Goal: Information Seeking & Learning: Learn about a topic

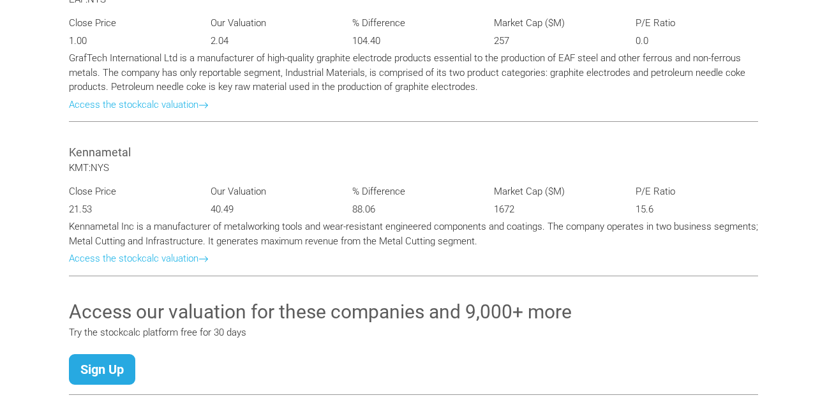
scroll to position [1327, 0]
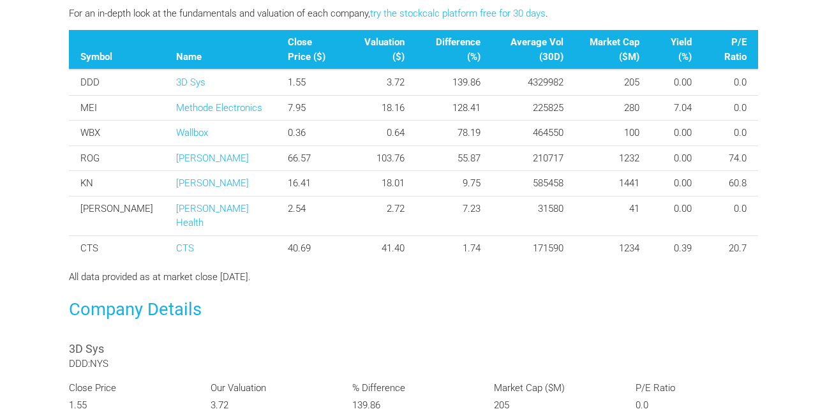
scroll to position [519, 0]
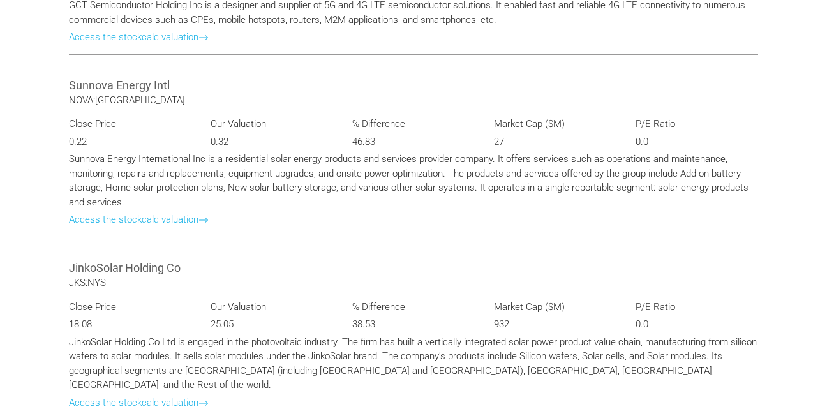
scroll to position [1182, 0]
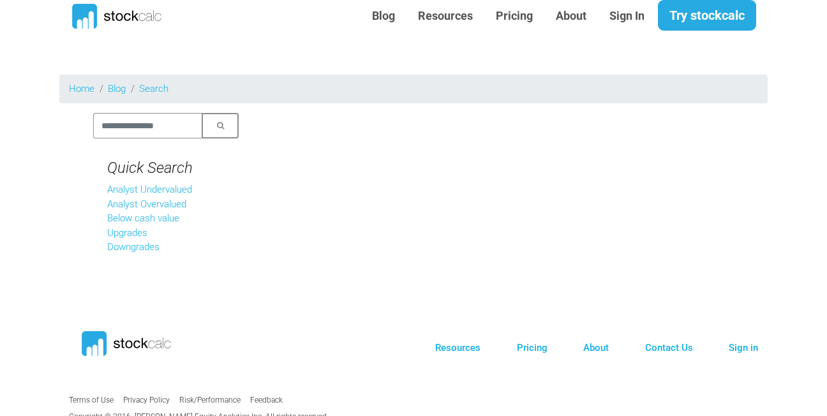
scroll to position [17, 0]
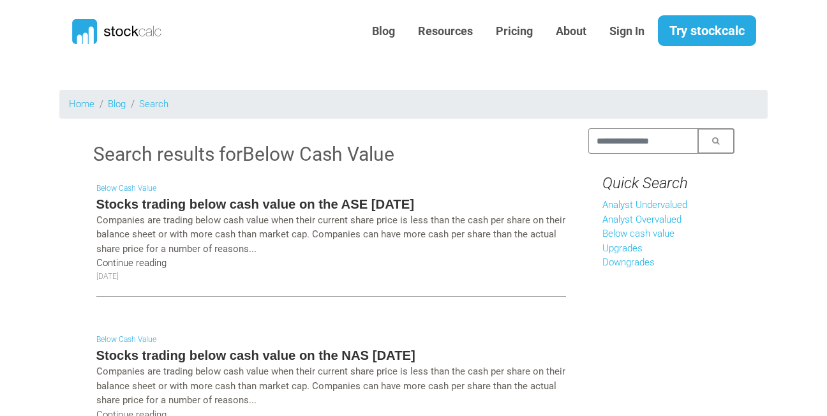
click at [96, 260] on link "Continue reading" at bounding box center [131, 262] width 70 height 11
click at [680, 201] on link "Analyst Undervalued" at bounding box center [644, 204] width 85 height 11
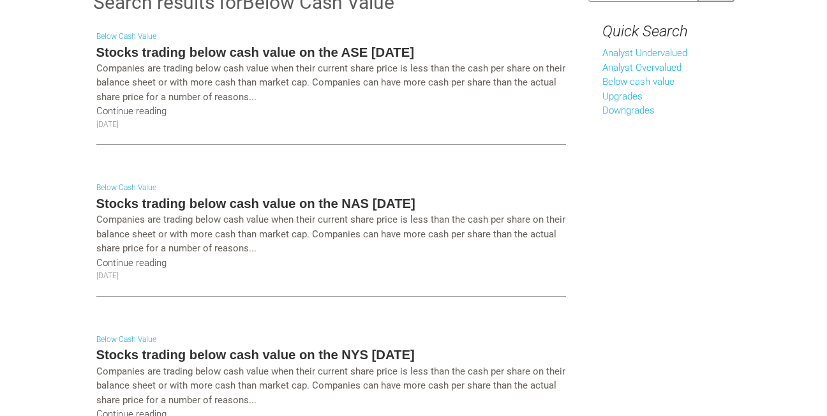
scroll to position [183, 0]
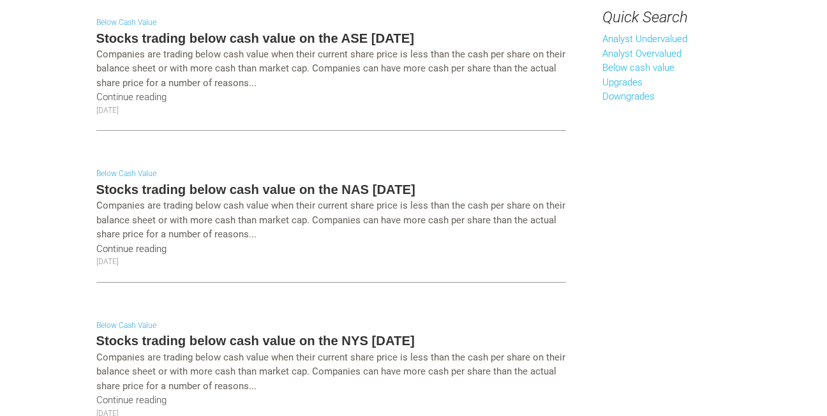
click at [97, 251] on link "Continue reading" at bounding box center [131, 248] width 70 height 11
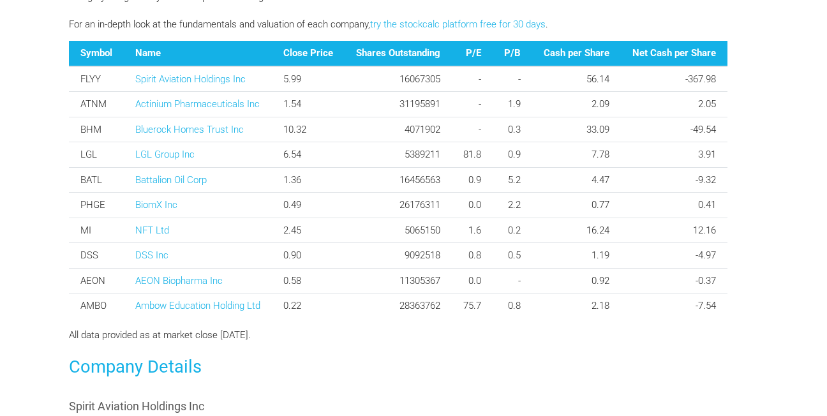
scroll to position [523, 0]
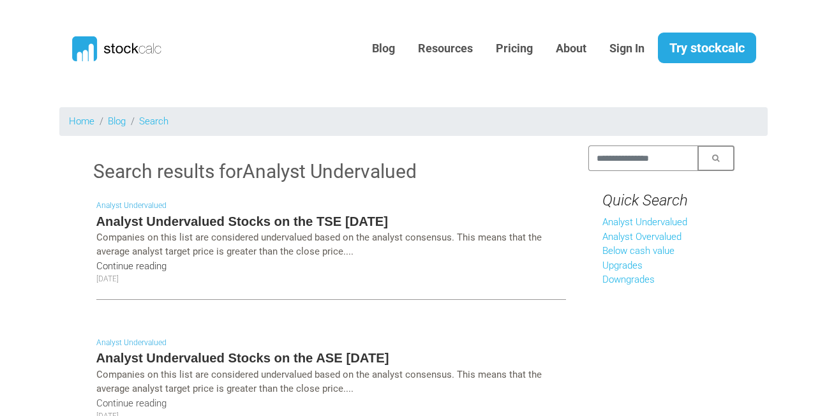
click at [100, 265] on link "Continue reading" at bounding box center [131, 265] width 70 height 11
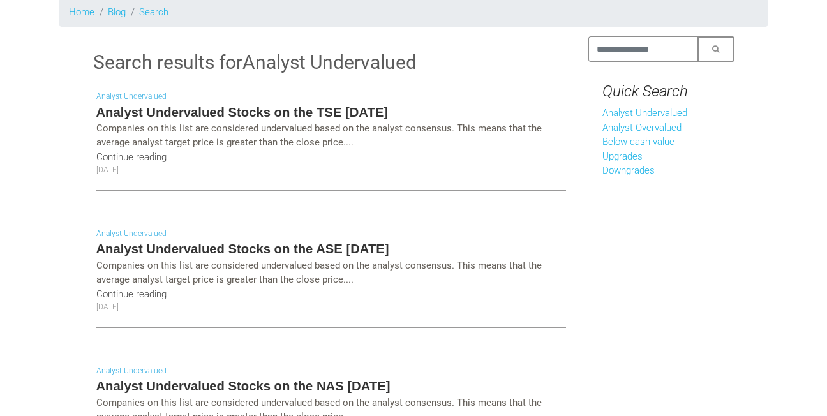
scroll to position [187, 0]
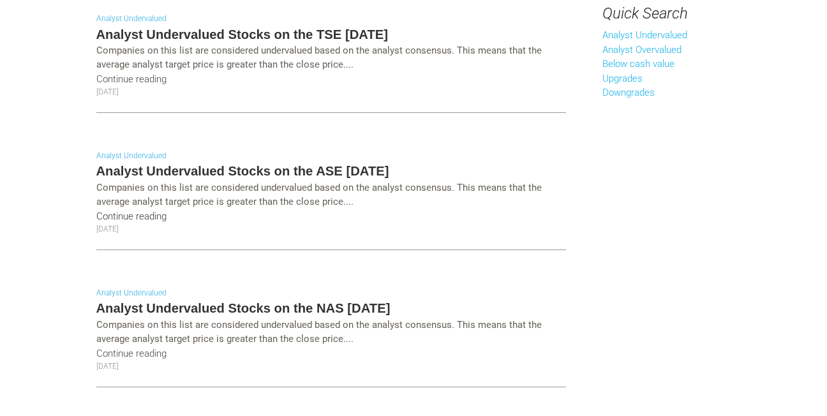
click at [104, 217] on link "Continue reading" at bounding box center [131, 215] width 70 height 11
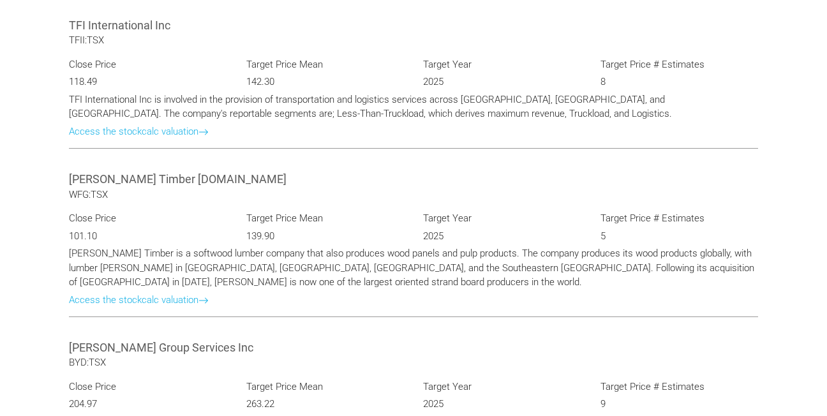
scroll to position [1880, 0]
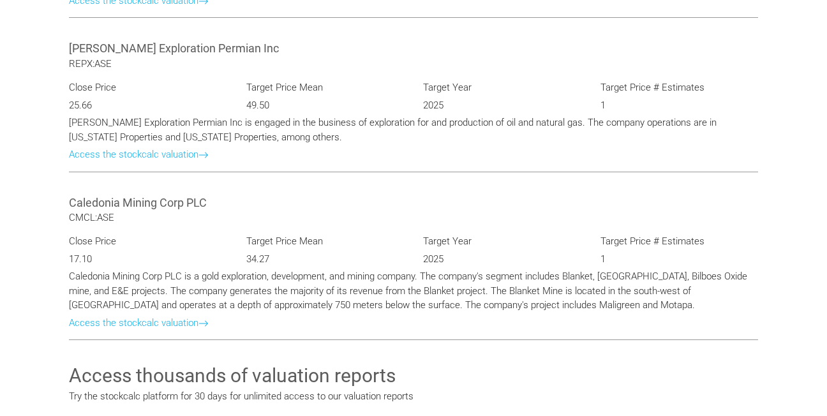
scroll to position [2462, 0]
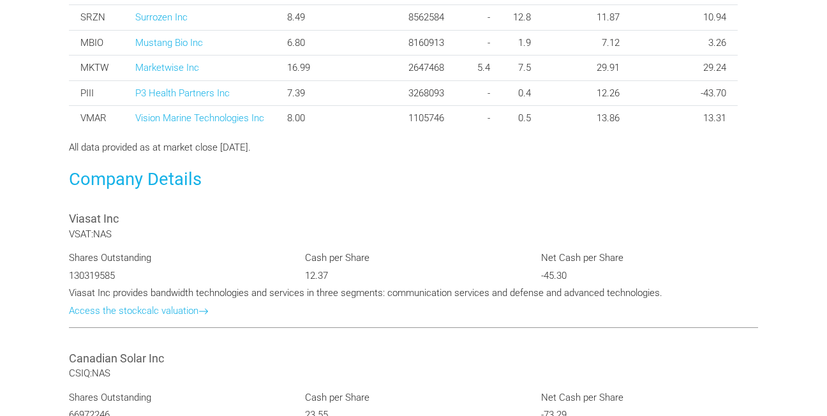
scroll to position [740, 0]
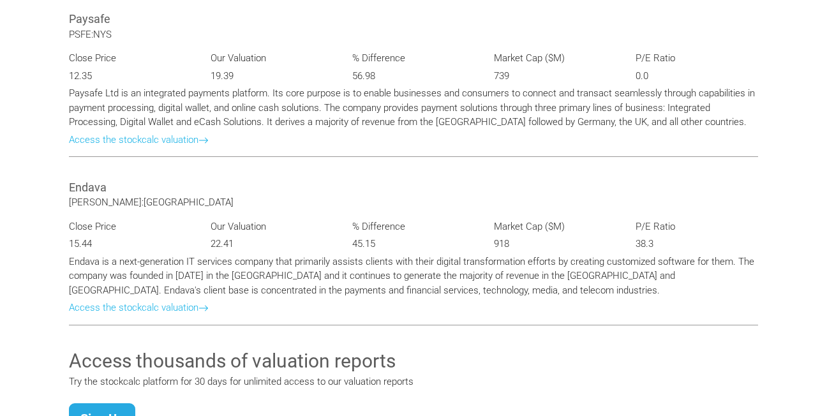
scroll to position [2416, 0]
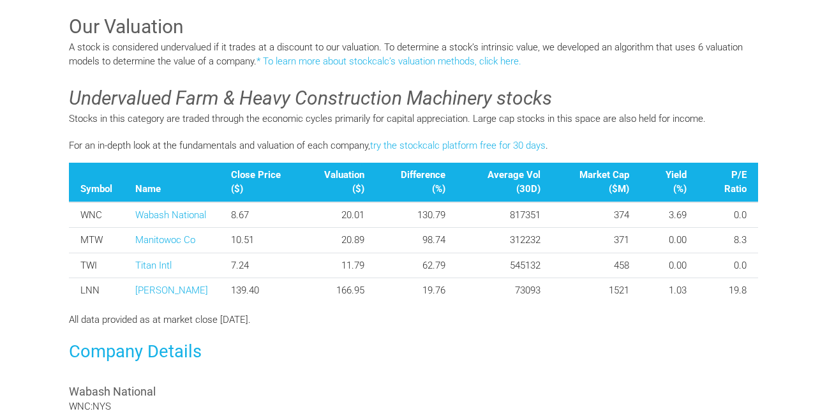
scroll to position [446, 0]
